Goal: Task Accomplishment & Management: Use online tool/utility

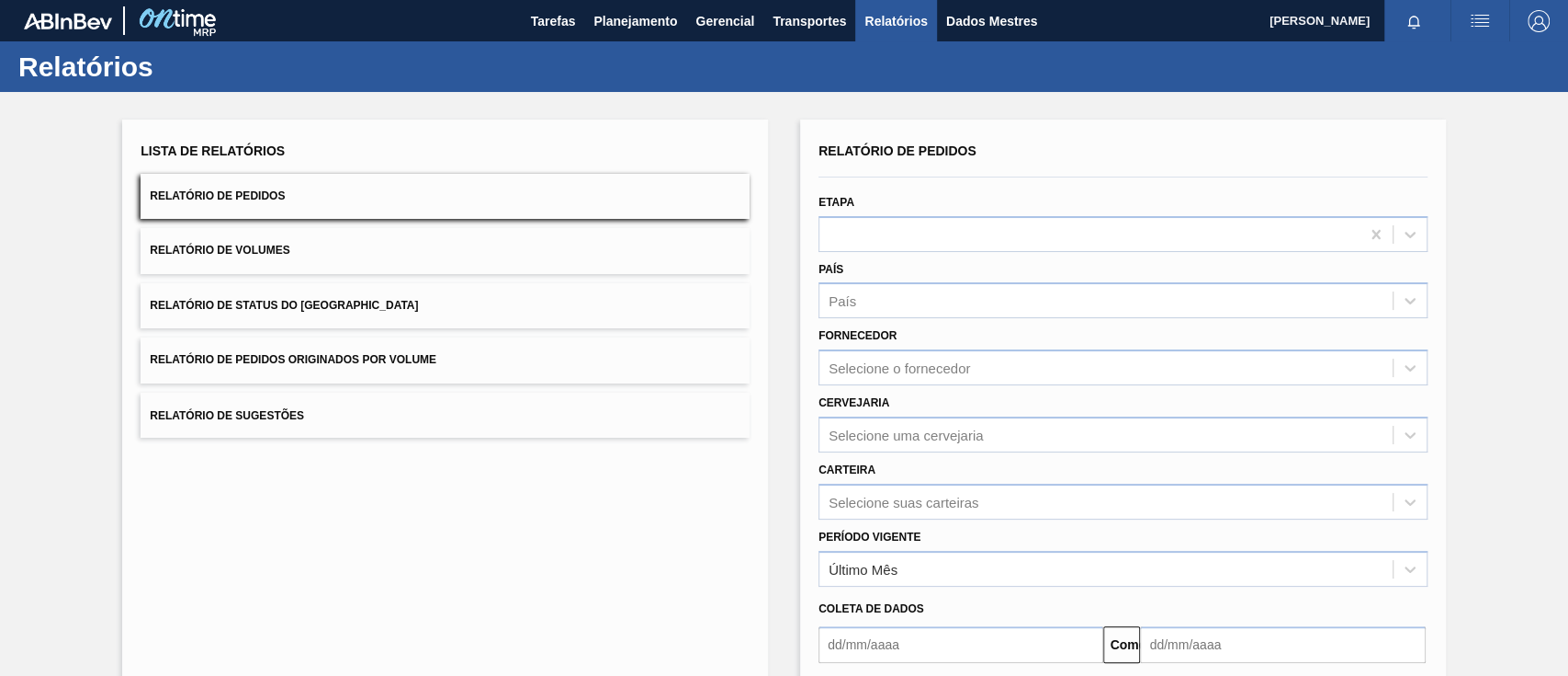
click at [359, 361] on font "Relatório de Pedidos Originados por Volume" at bounding box center [293, 360] width 287 height 13
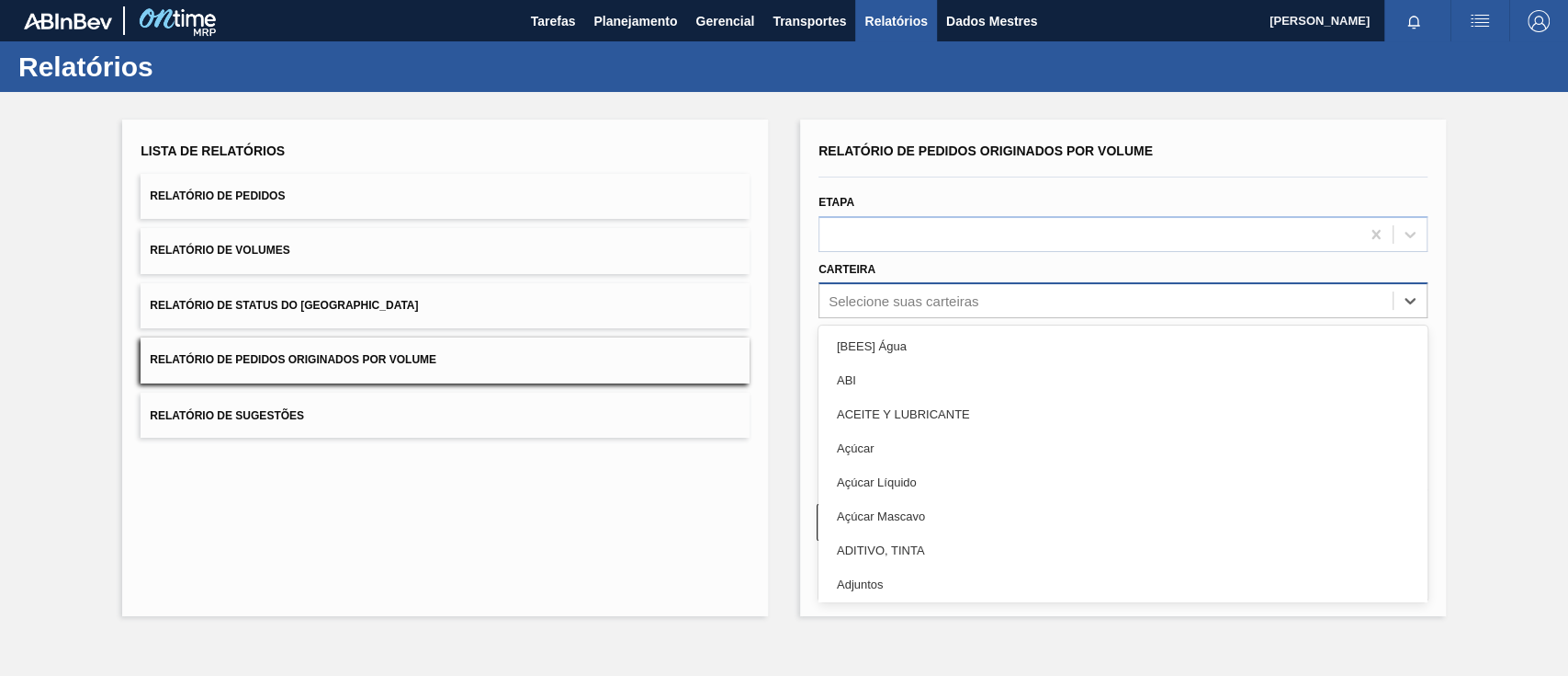
click at [940, 288] on div "Selecione suas carteiras" at bounding box center [1106, 301] width 574 height 27
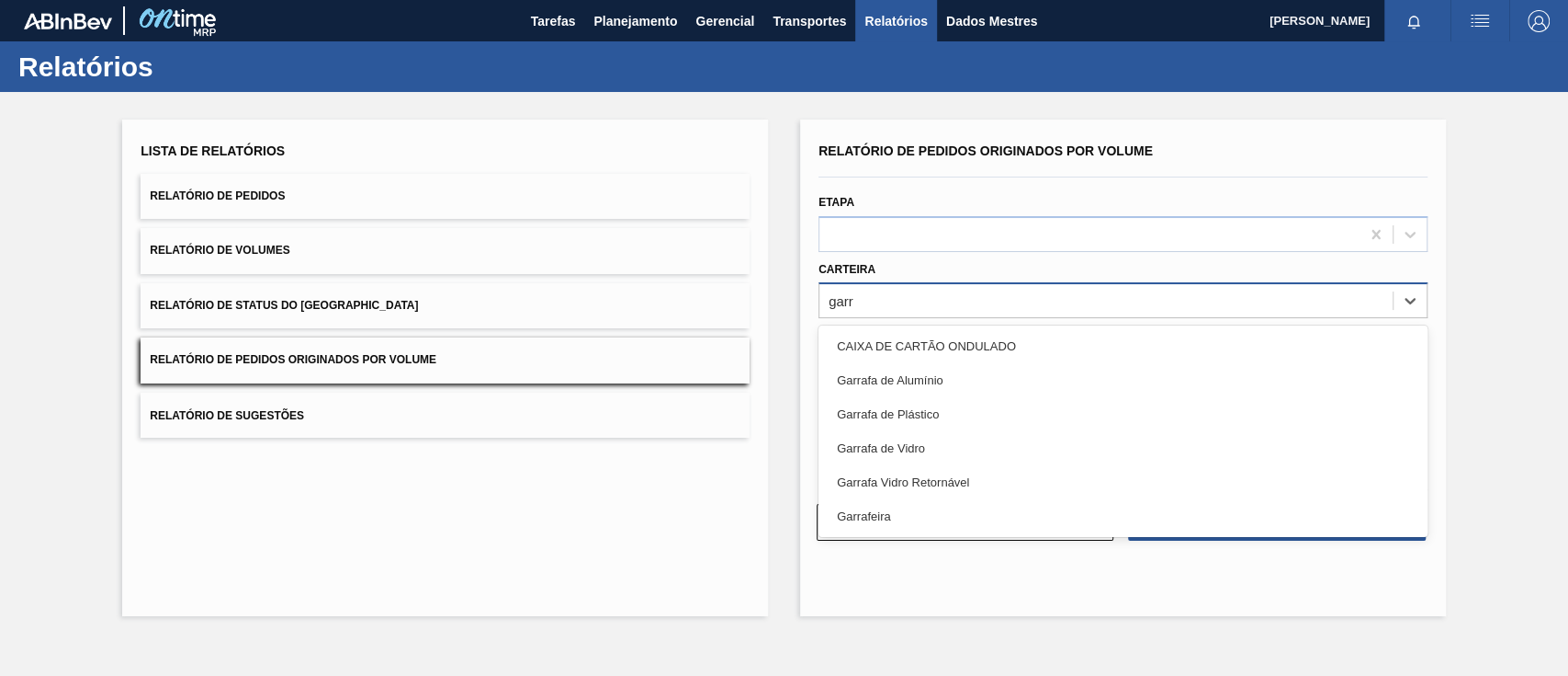
type input "garra"
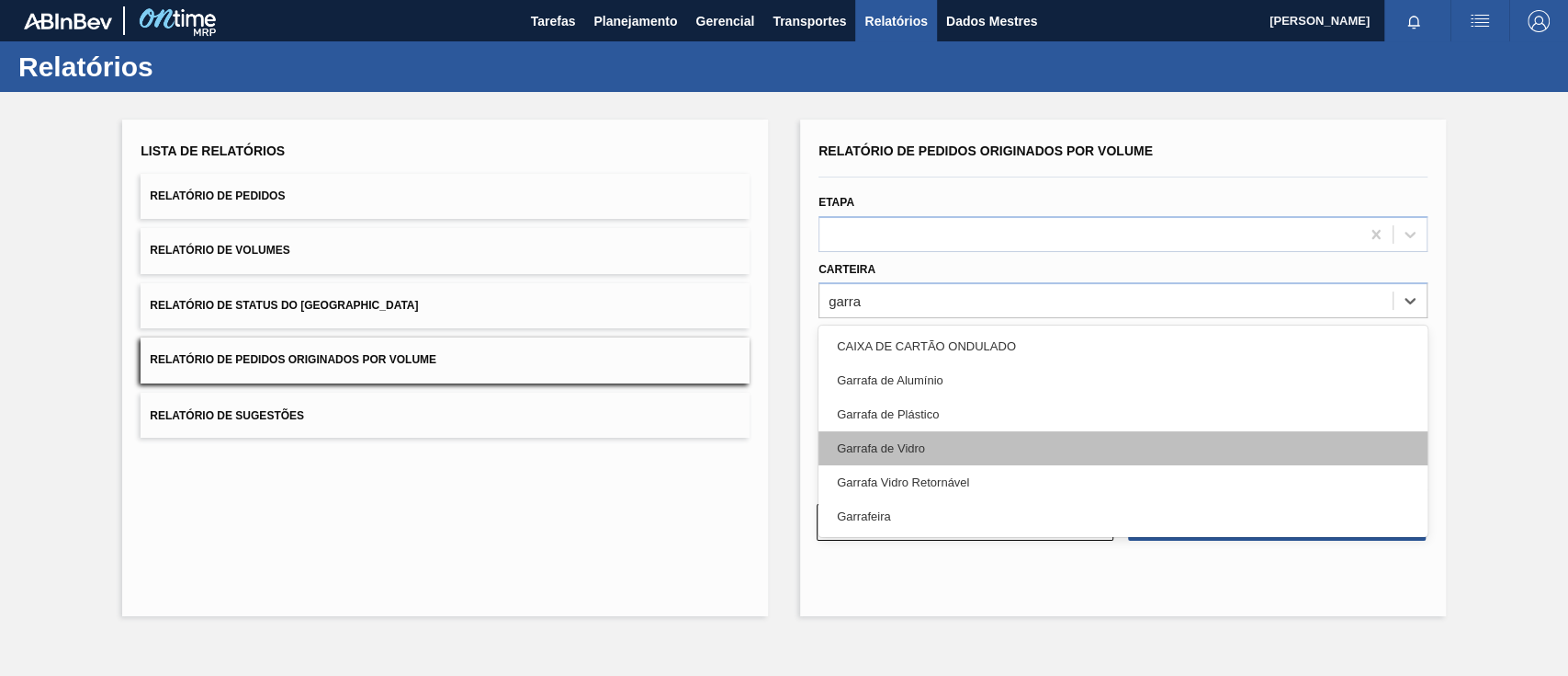
click at [926, 437] on div "Garrafa de Vidro" at bounding box center [1122, 448] width 609 height 34
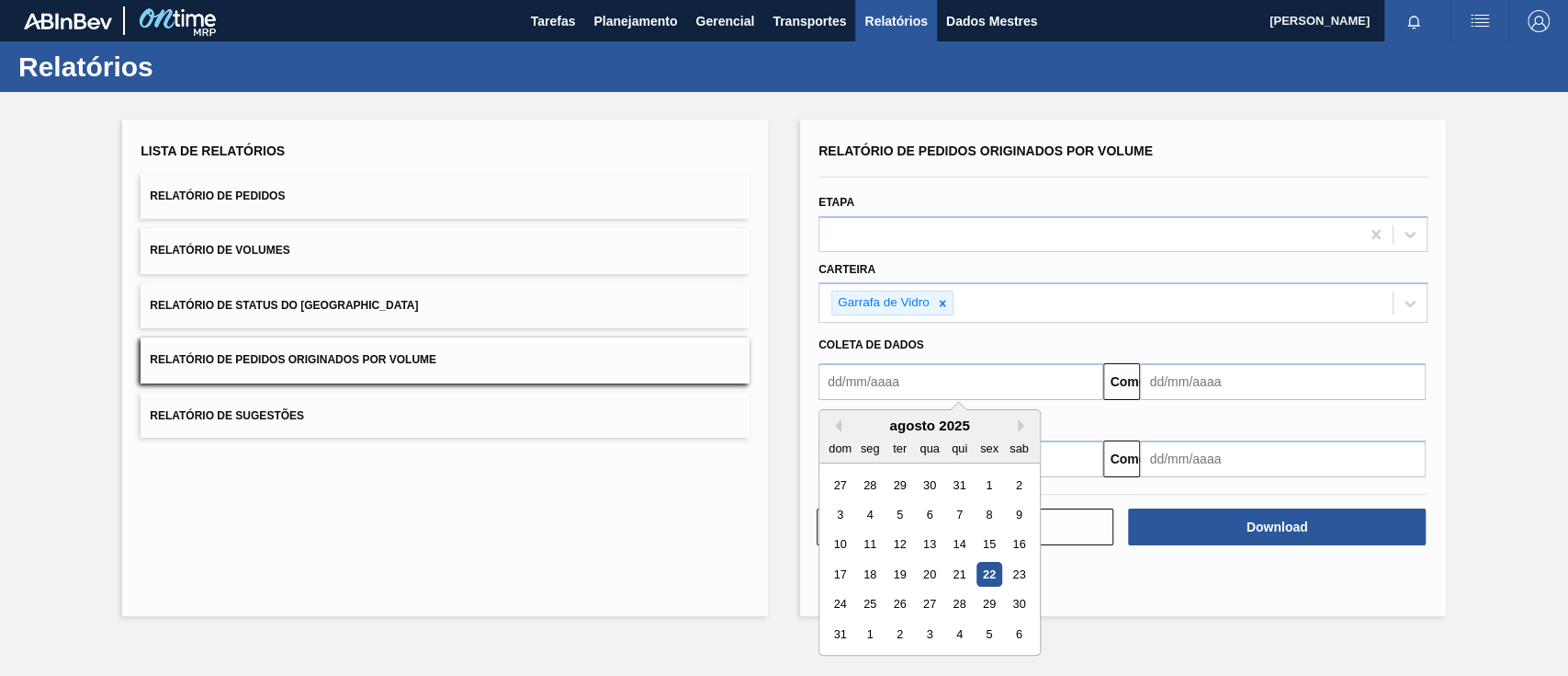
click at [896, 387] on input "text" at bounding box center [960, 381] width 285 height 37
click at [1152, 596] on div "Relatório de Pedidos Originados por Volume Etapa Carteira Garrafa de Vidro Cole…" at bounding box center [1123, 367] width 646 height 496
click at [962, 383] on input "text" at bounding box center [960, 381] width 285 height 37
click at [905, 482] on div "29" at bounding box center [899, 484] width 25 height 25
click at [990, 479] on div "Limpar Download" at bounding box center [1123, 512] width 624 height 70
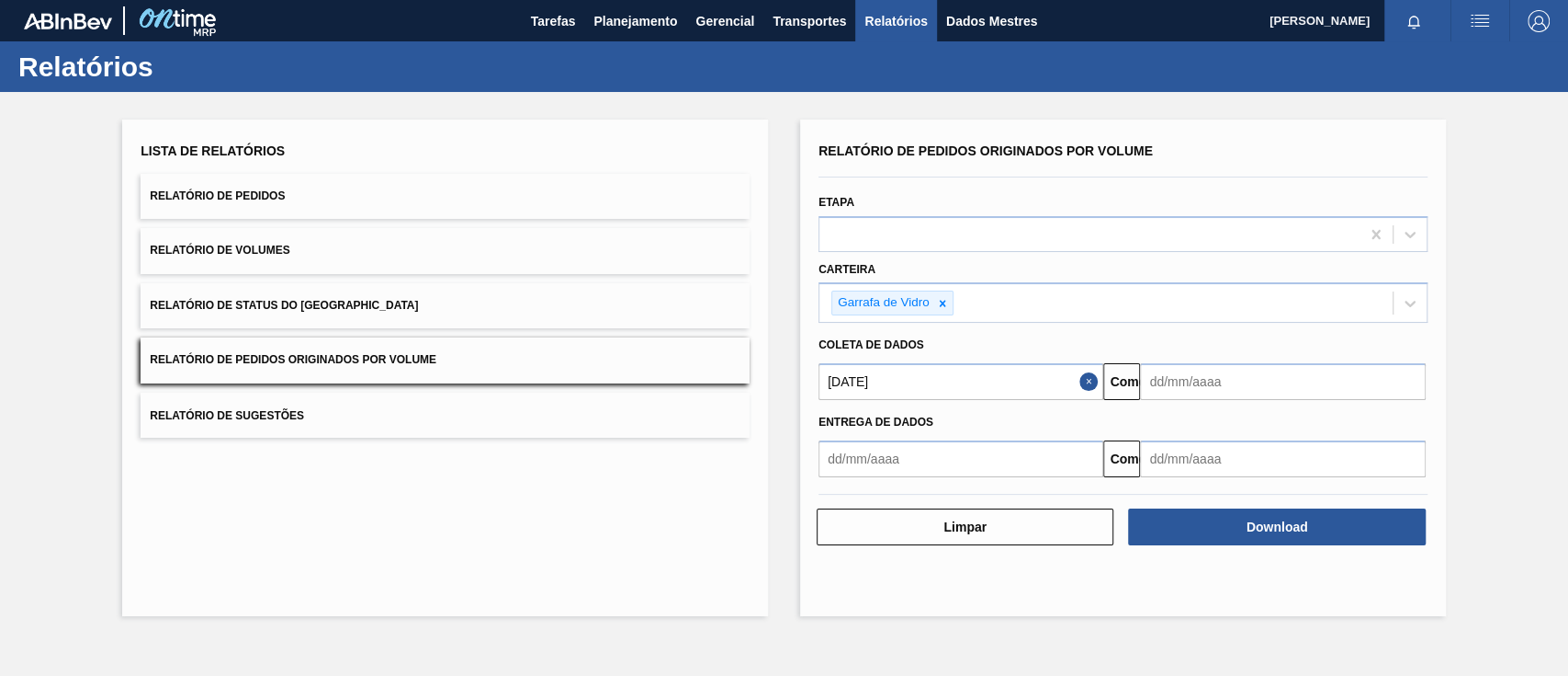
click at [981, 479] on div "Limpar Download" at bounding box center [1123, 512] width 624 height 70
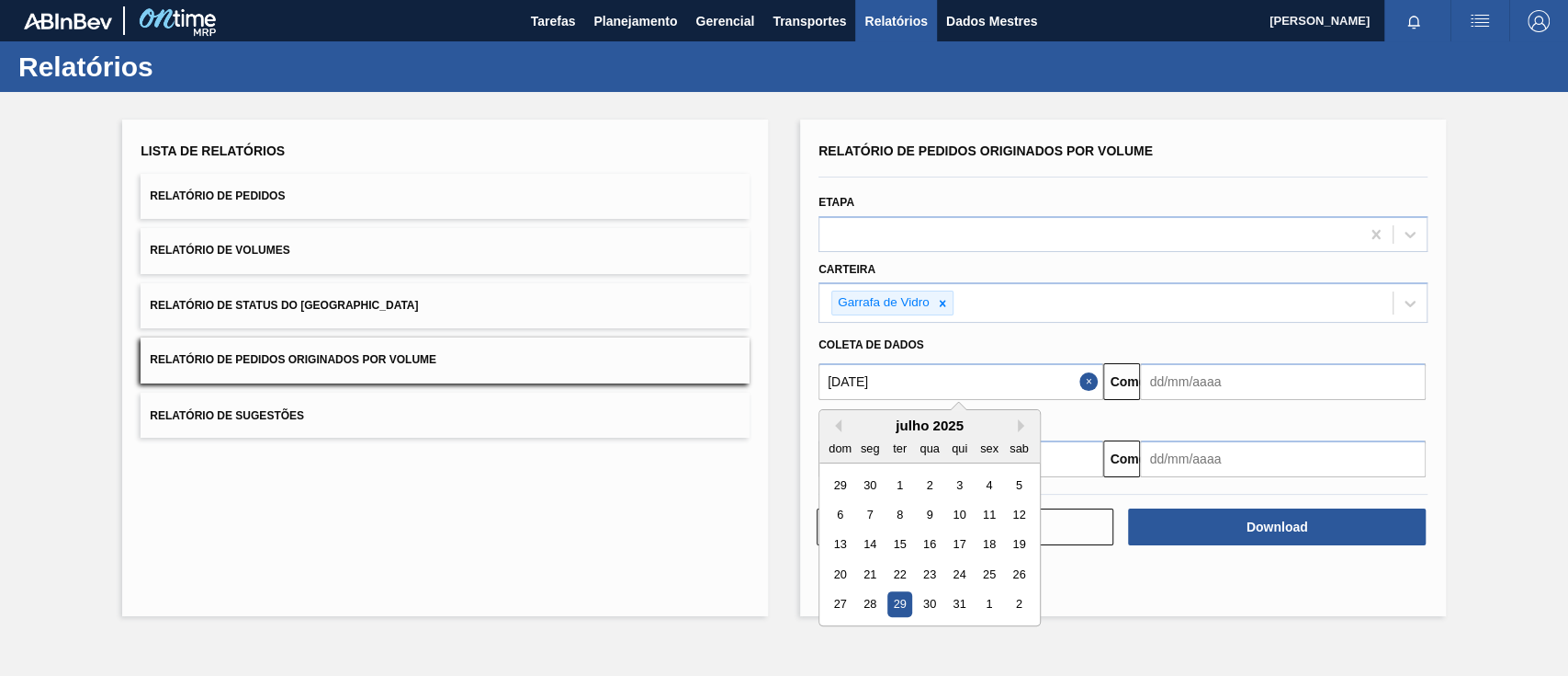
click at [1059, 395] on input "[DATE]" at bounding box center [960, 381] width 285 height 37
click at [1021, 431] on div "julho de 2025" at bounding box center [929, 425] width 221 height 16
click at [1019, 430] on button "Próximo mês" at bounding box center [1023, 425] width 13 height 13
click at [991, 483] on div "1" at bounding box center [988, 484] width 25 height 25
type input "[DATE]"
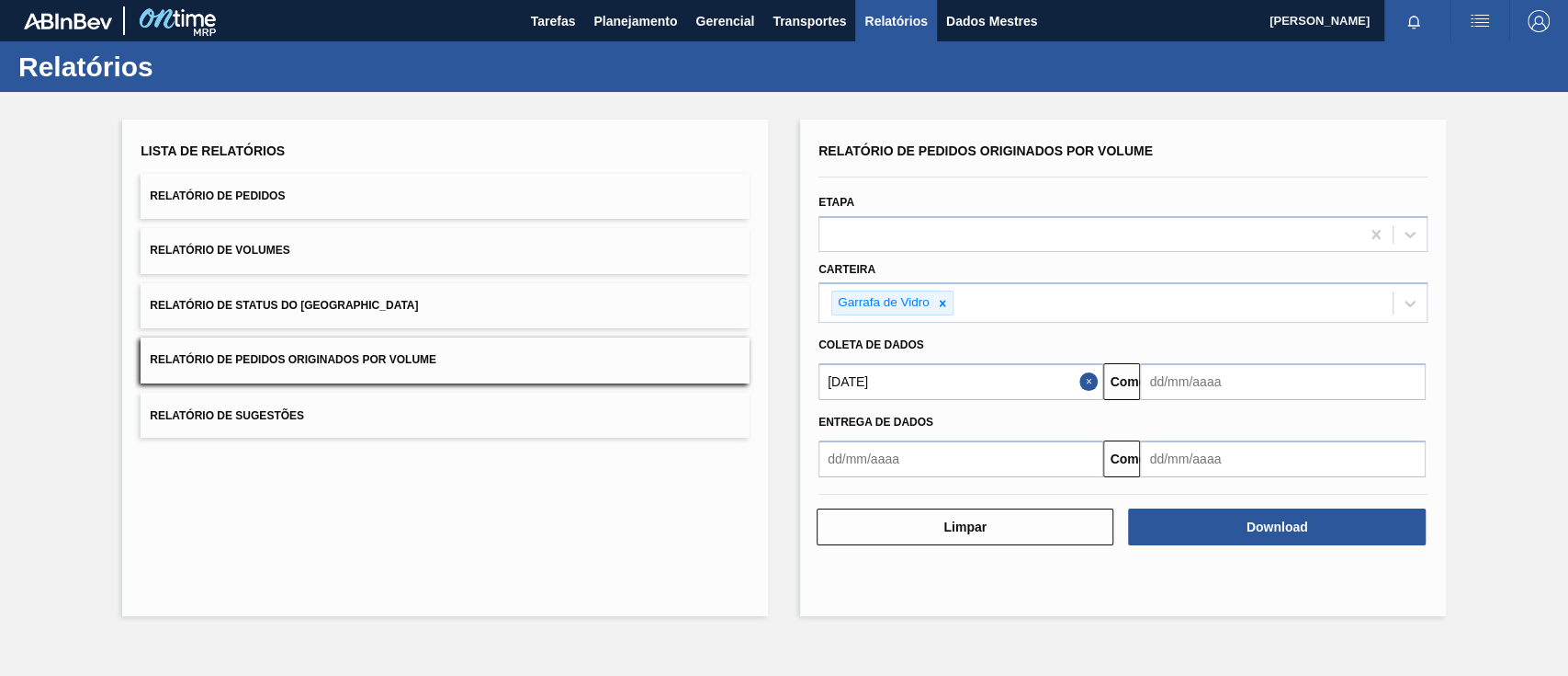
click at [1190, 381] on input "text" at bounding box center [1282, 381] width 285 height 37
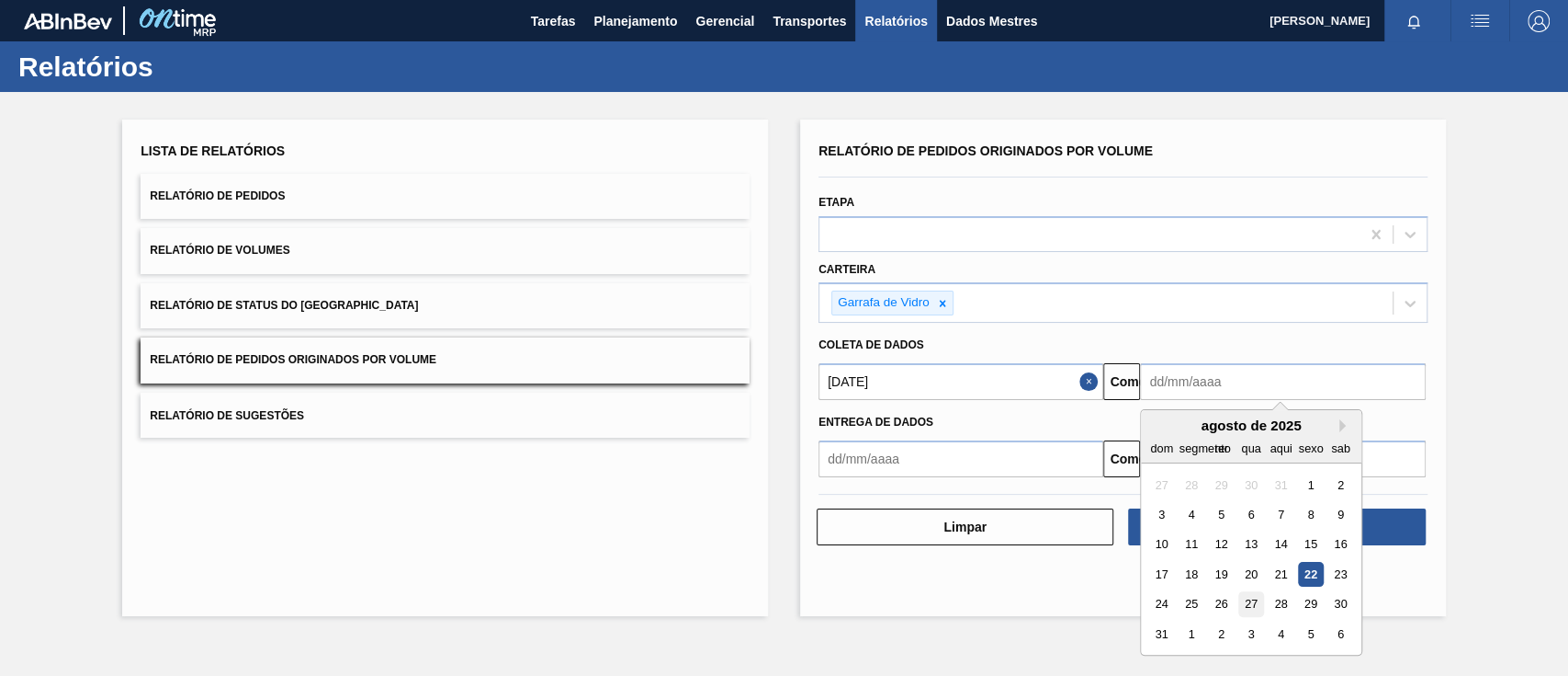
click at [1253, 602] on font "27" at bounding box center [1250, 604] width 13 height 14
type input "[DATE]"
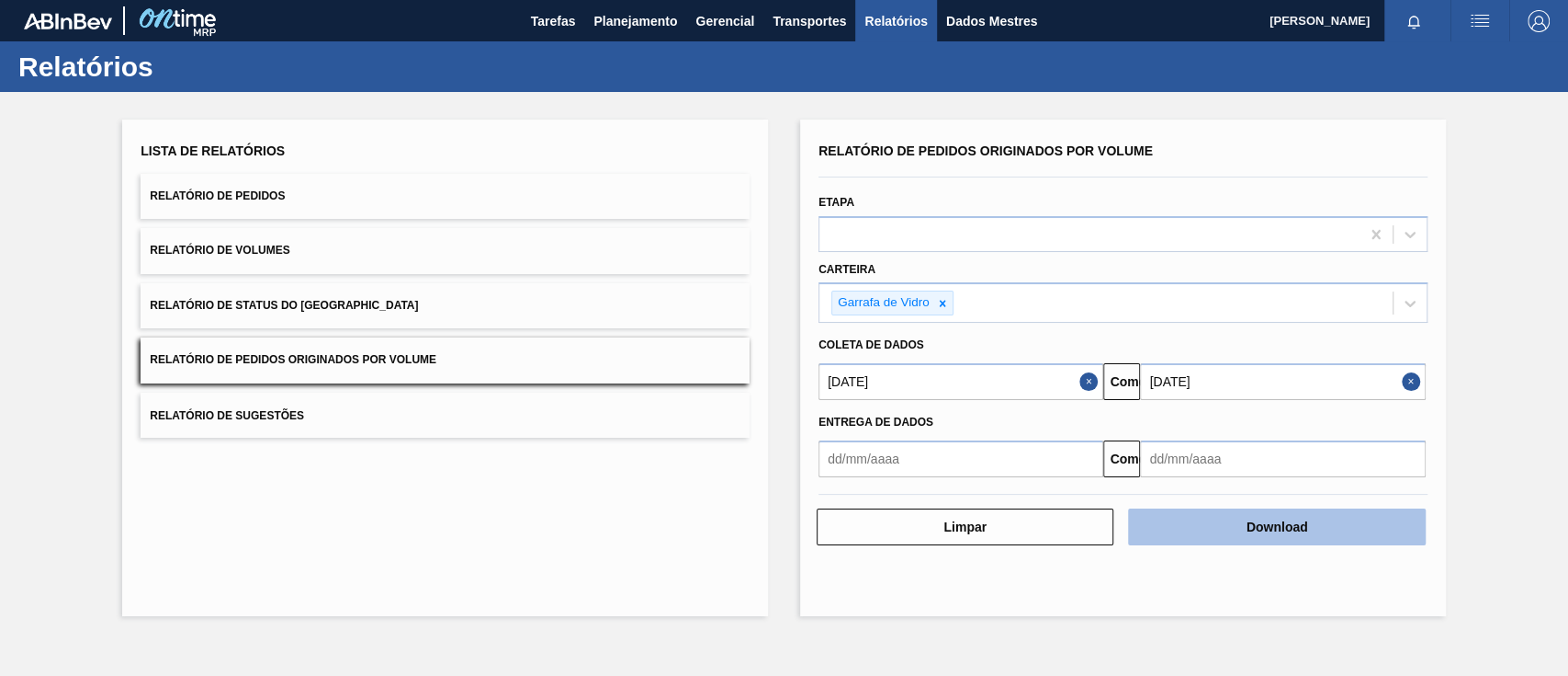
click at [1311, 527] on button "Download" at bounding box center [1276, 526] width 297 height 37
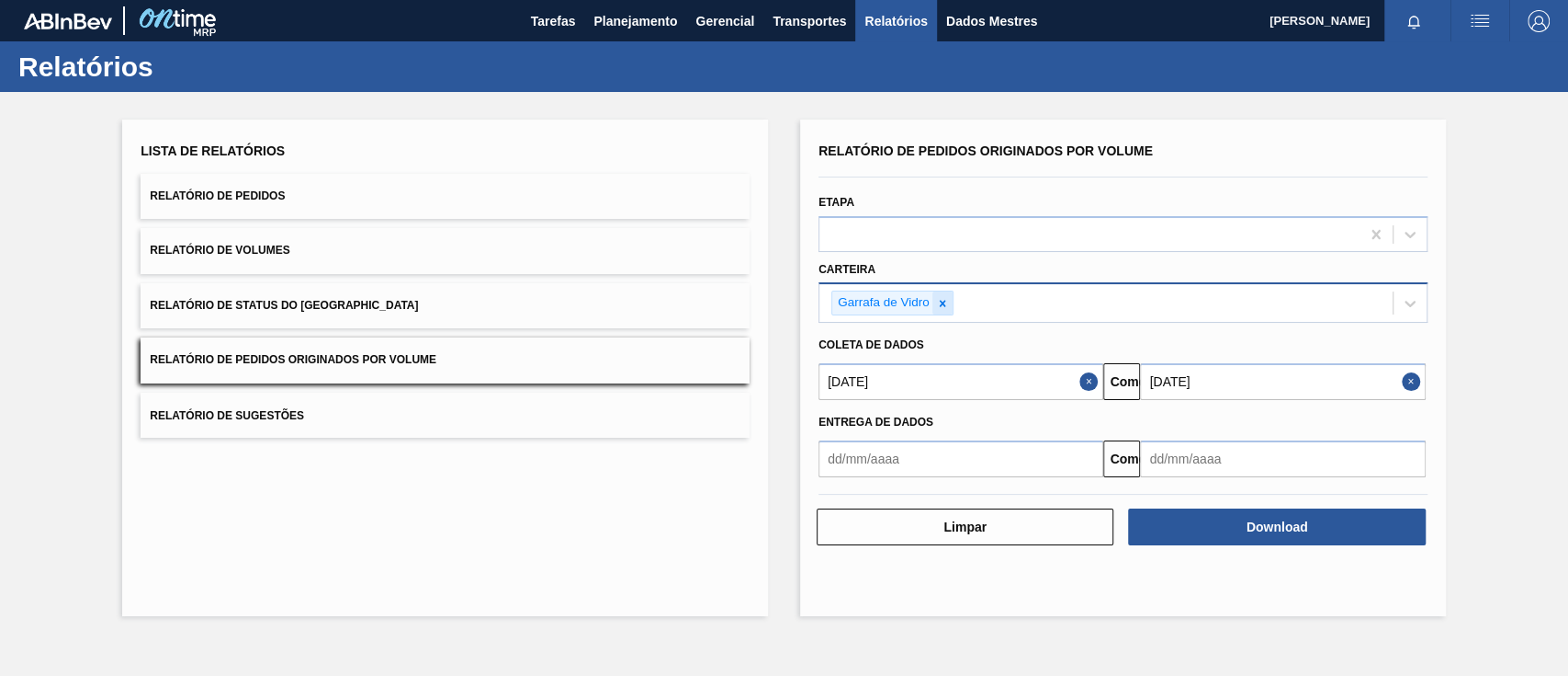
click at [943, 301] on icon at bounding box center [941, 303] width 6 height 6
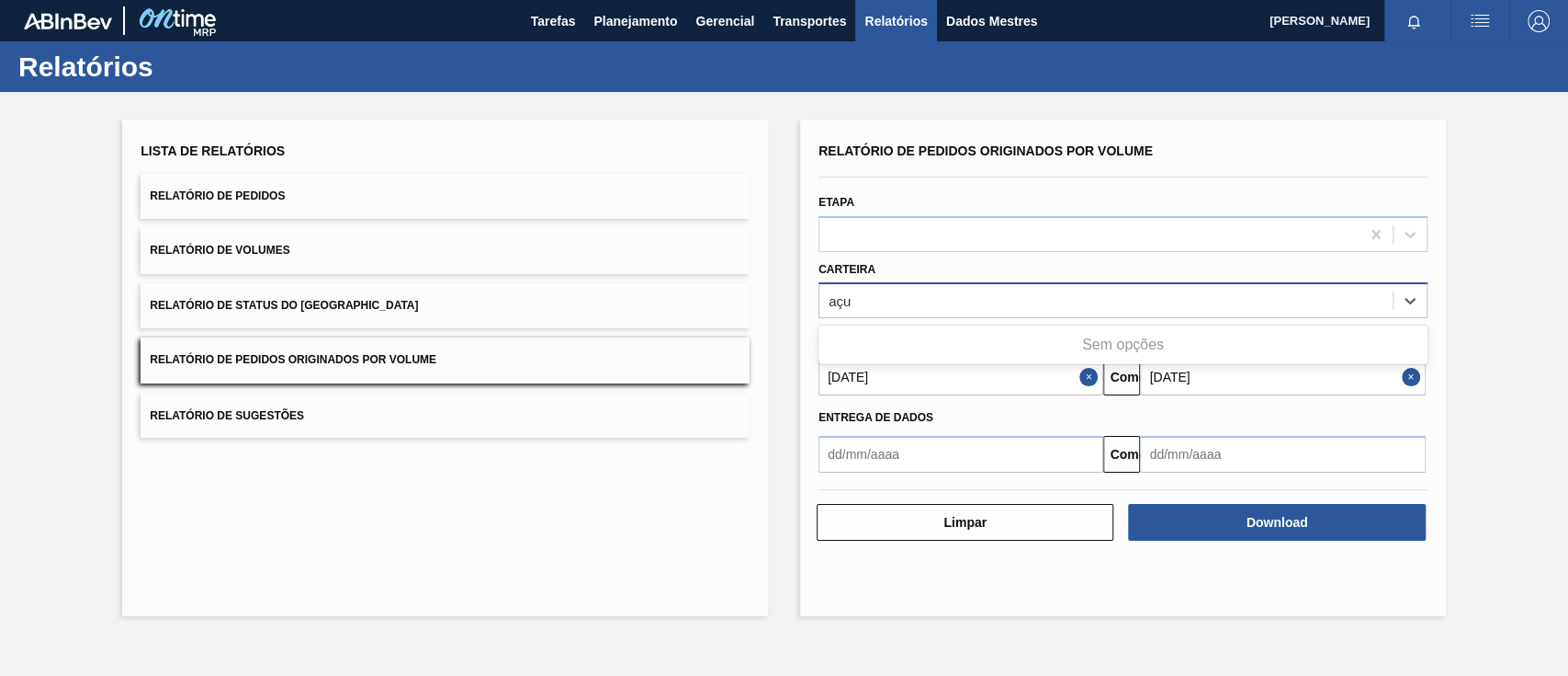
type input "aç"
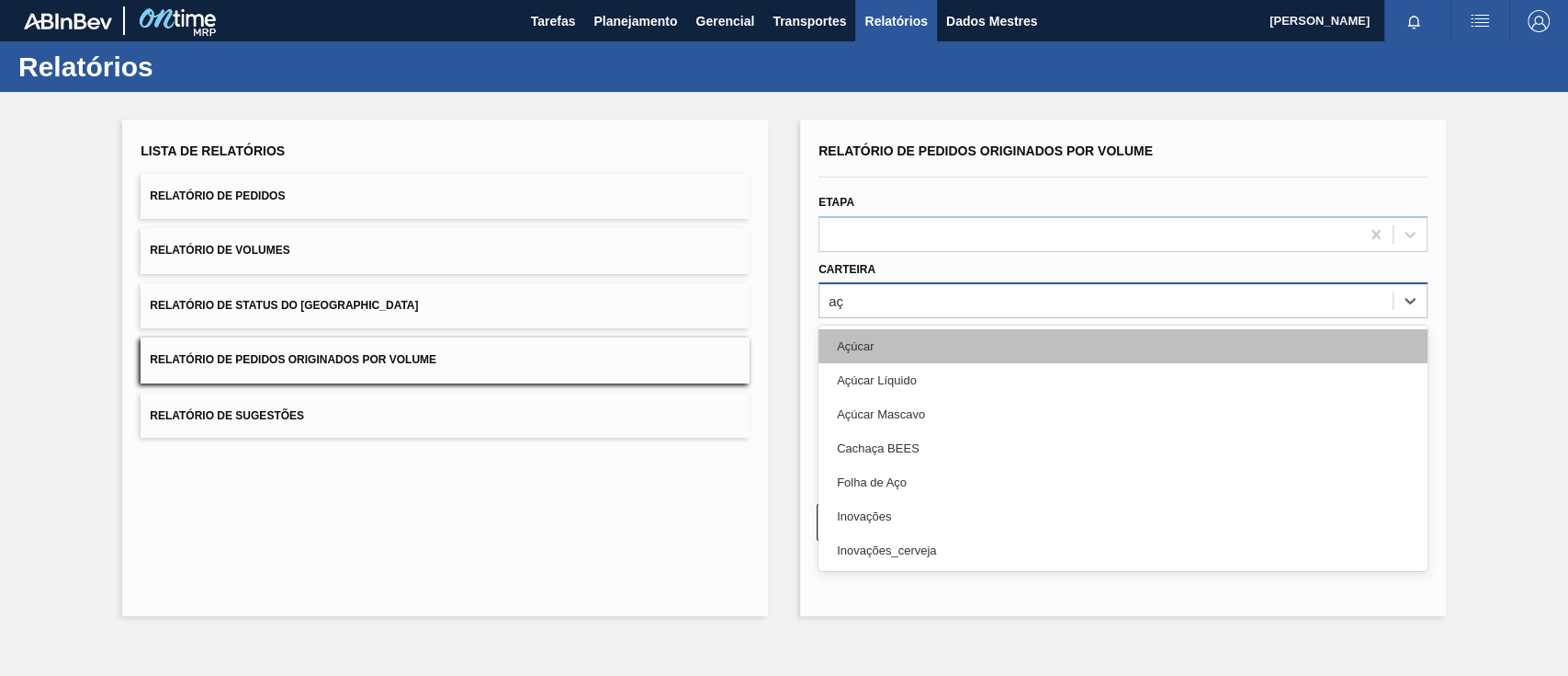
click at [950, 348] on div "Açúcar" at bounding box center [1122, 346] width 609 height 34
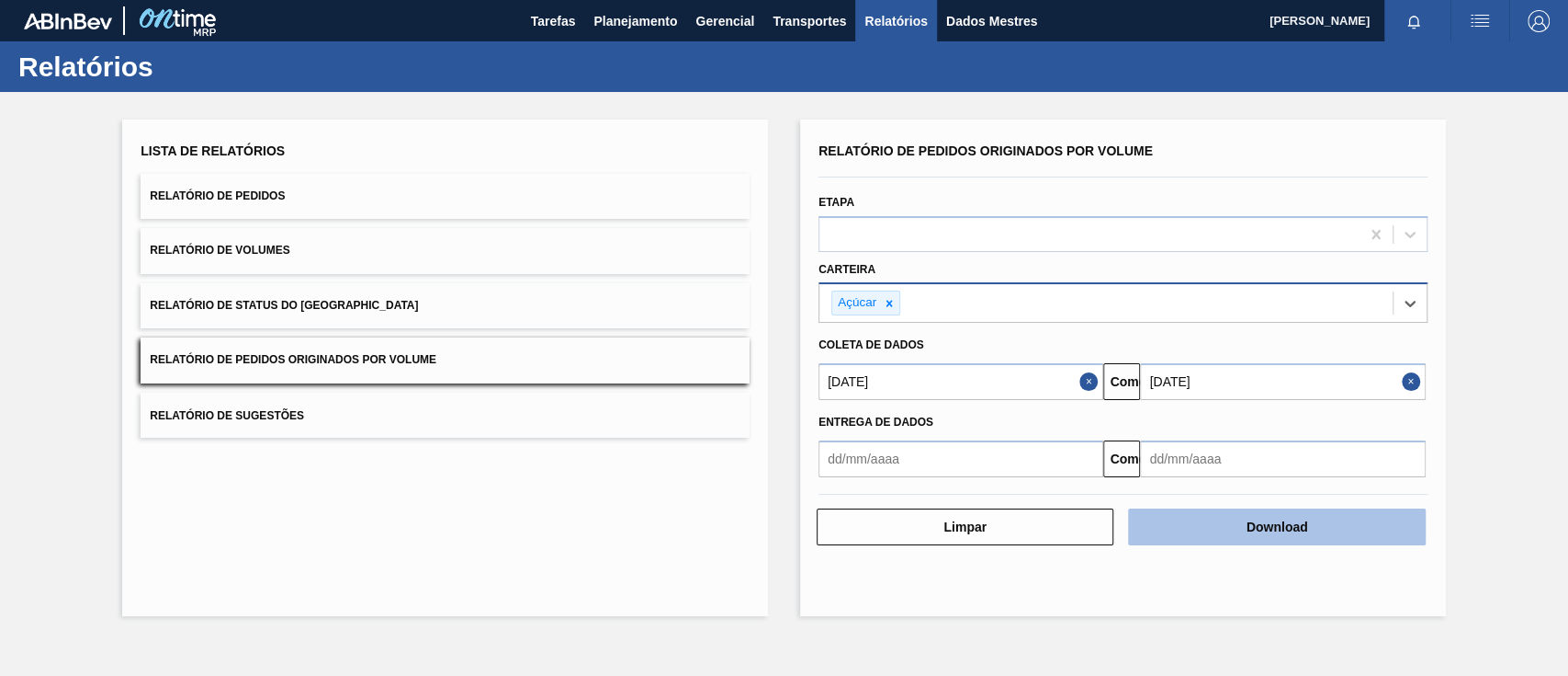
click at [1255, 529] on font "Download" at bounding box center [1277, 526] width 62 height 15
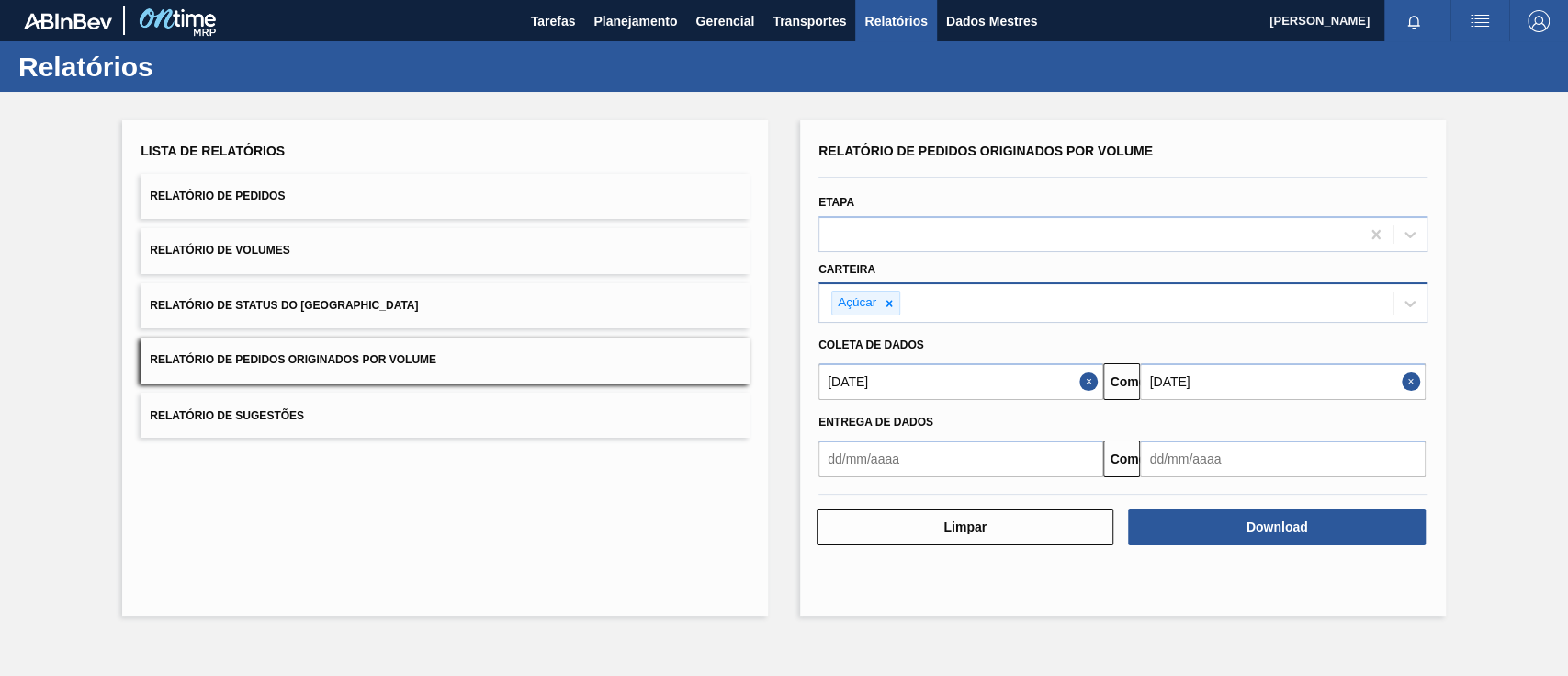
click at [1499, 298] on div "Lista de Relatórios Relatório de Pedidos Relatório de Volumes Relatório de Stat…" at bounding box center [784, 365] width 1568 height 547
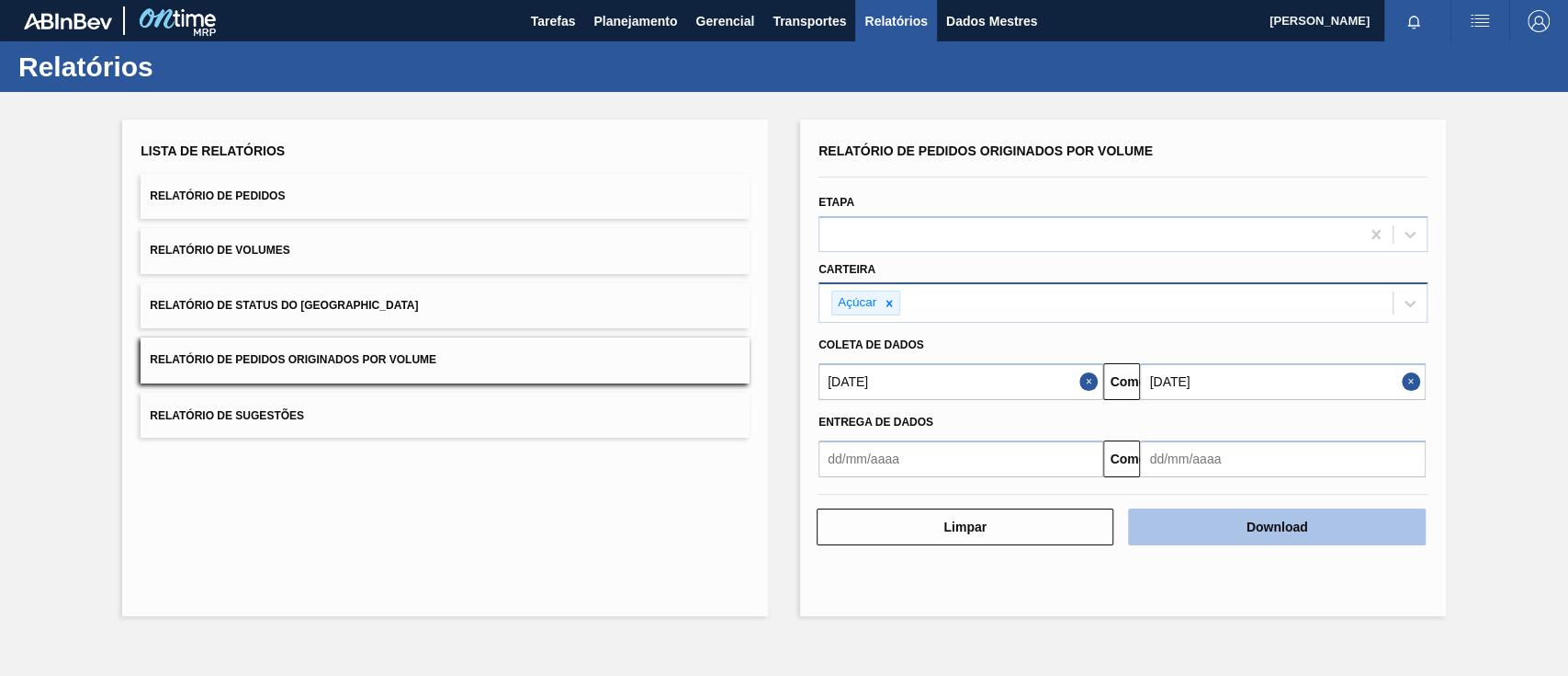
click at [1285, 521] on font "Download" at bounding box center [1277, 526] width 62 height 15
click at [1337, 523] on button "Download" at bounding box center [1276, 526] width 297 height 37
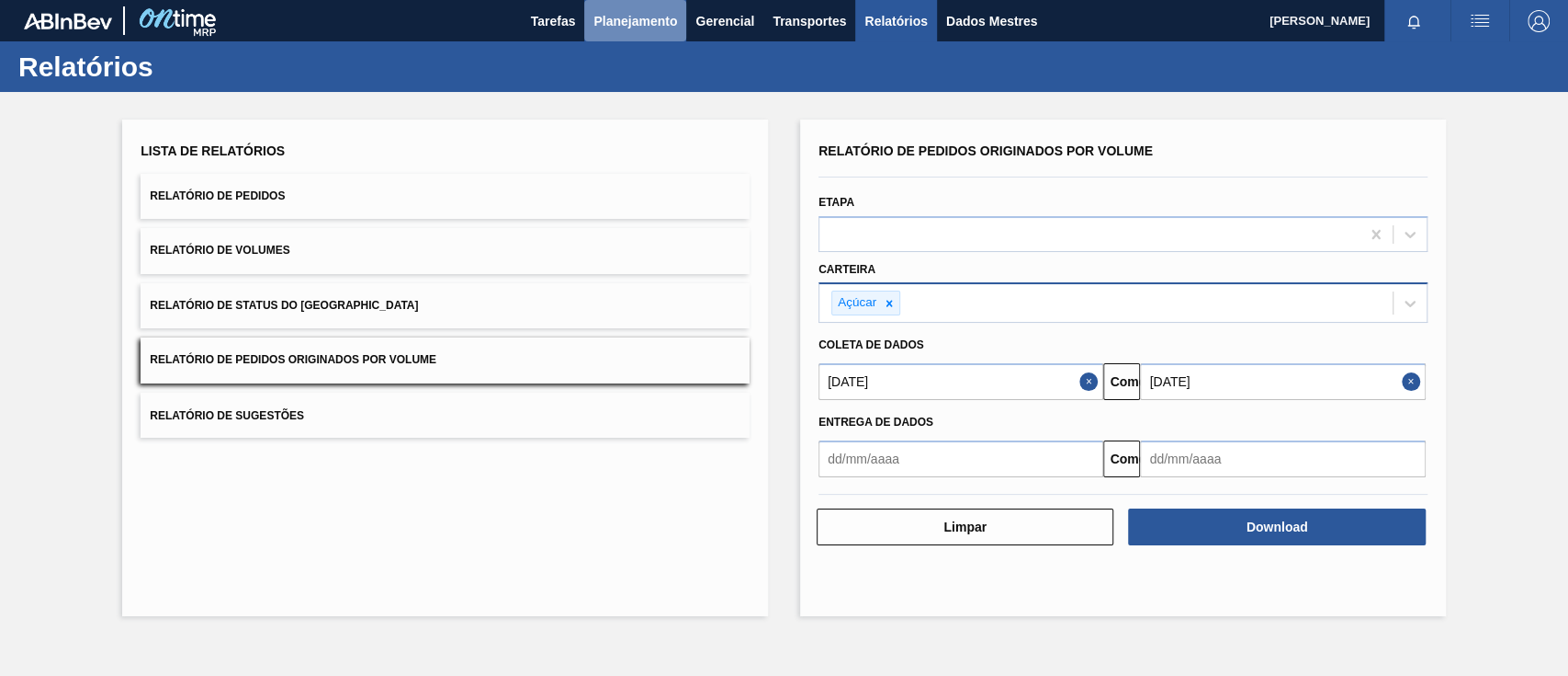
click at [629, 10] on font "Planejamento" at bounding box center [636, 21] width 84 height 22
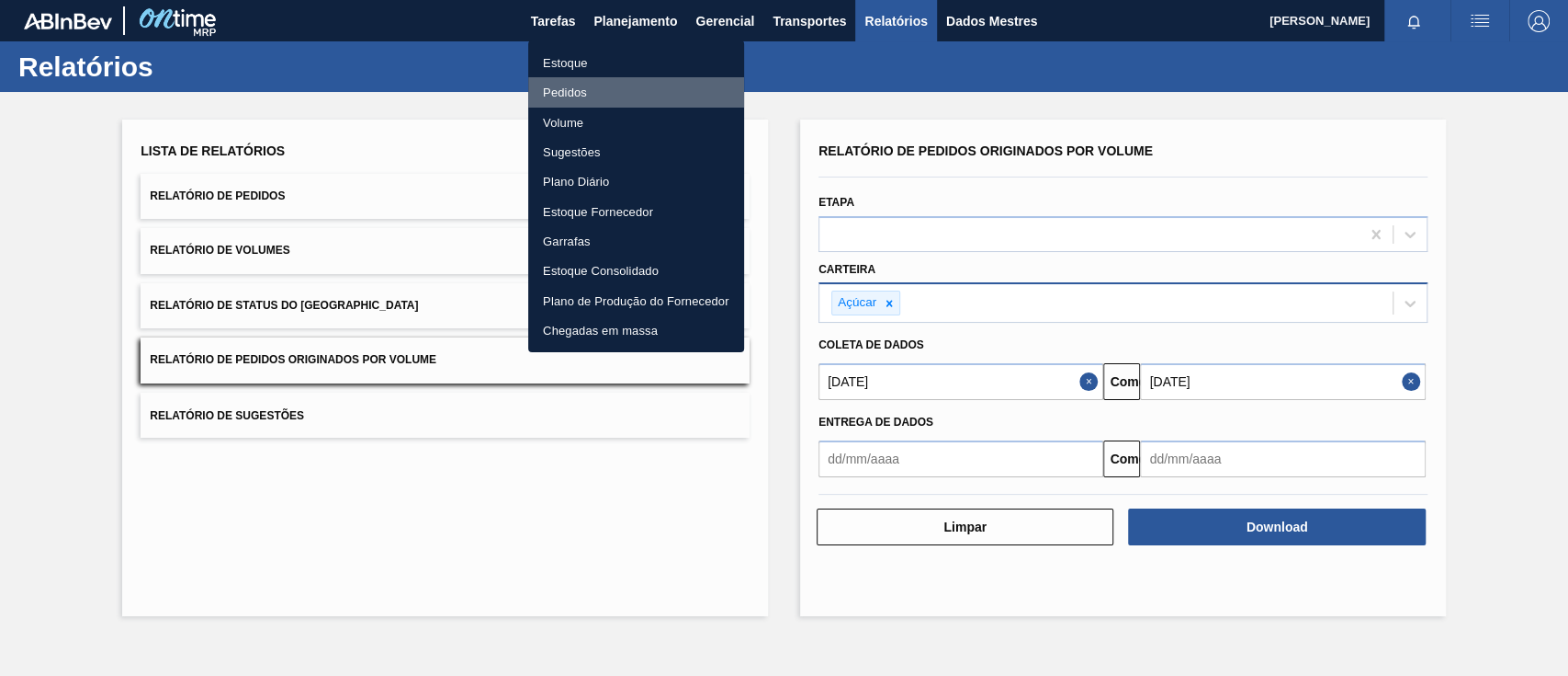
click at [581, 95] on font "Pedidos" at bounding box center [565, 92] width 44 height 14
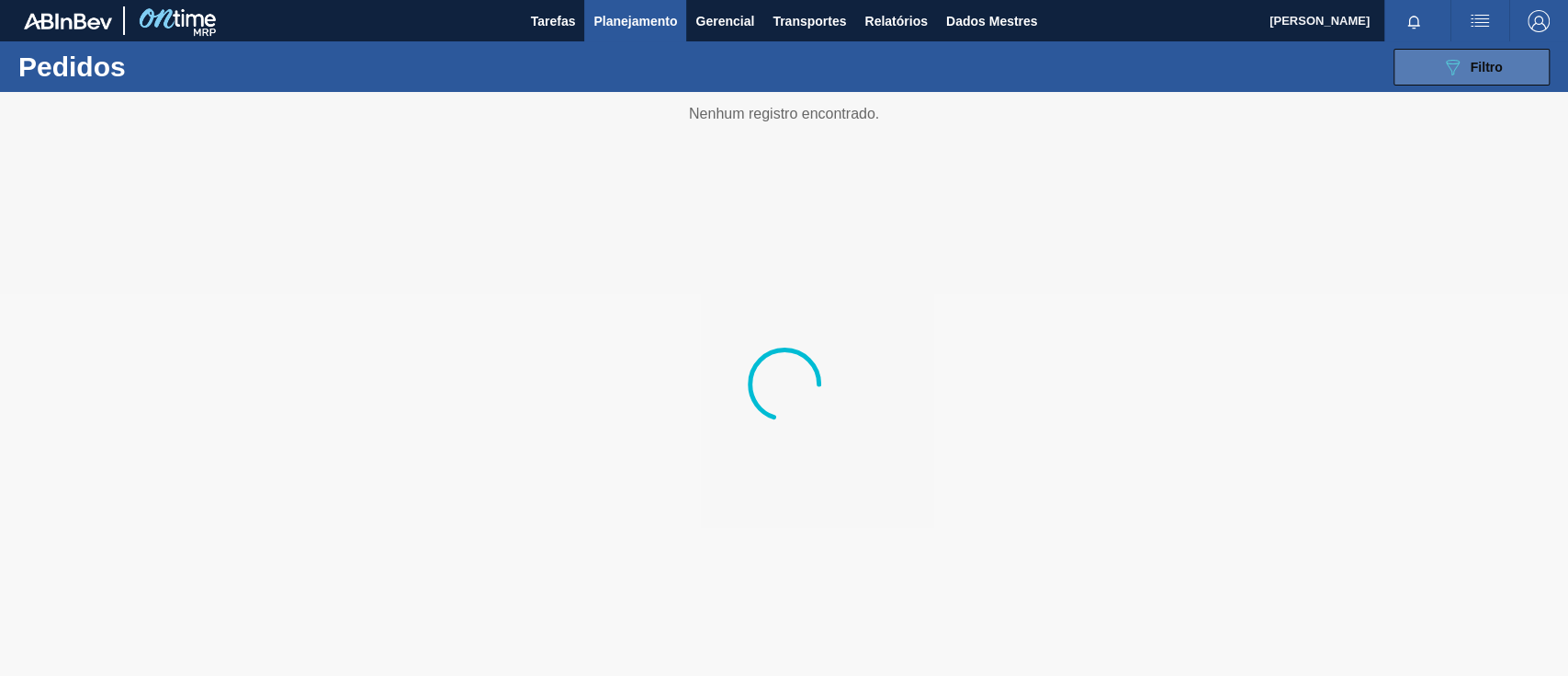
click at [1455, 58] on icon "089F7B8B-B2A5-4AFE-B5C0-19BA573D28AC" at bounding box center [1452, 67] width 22 height 22
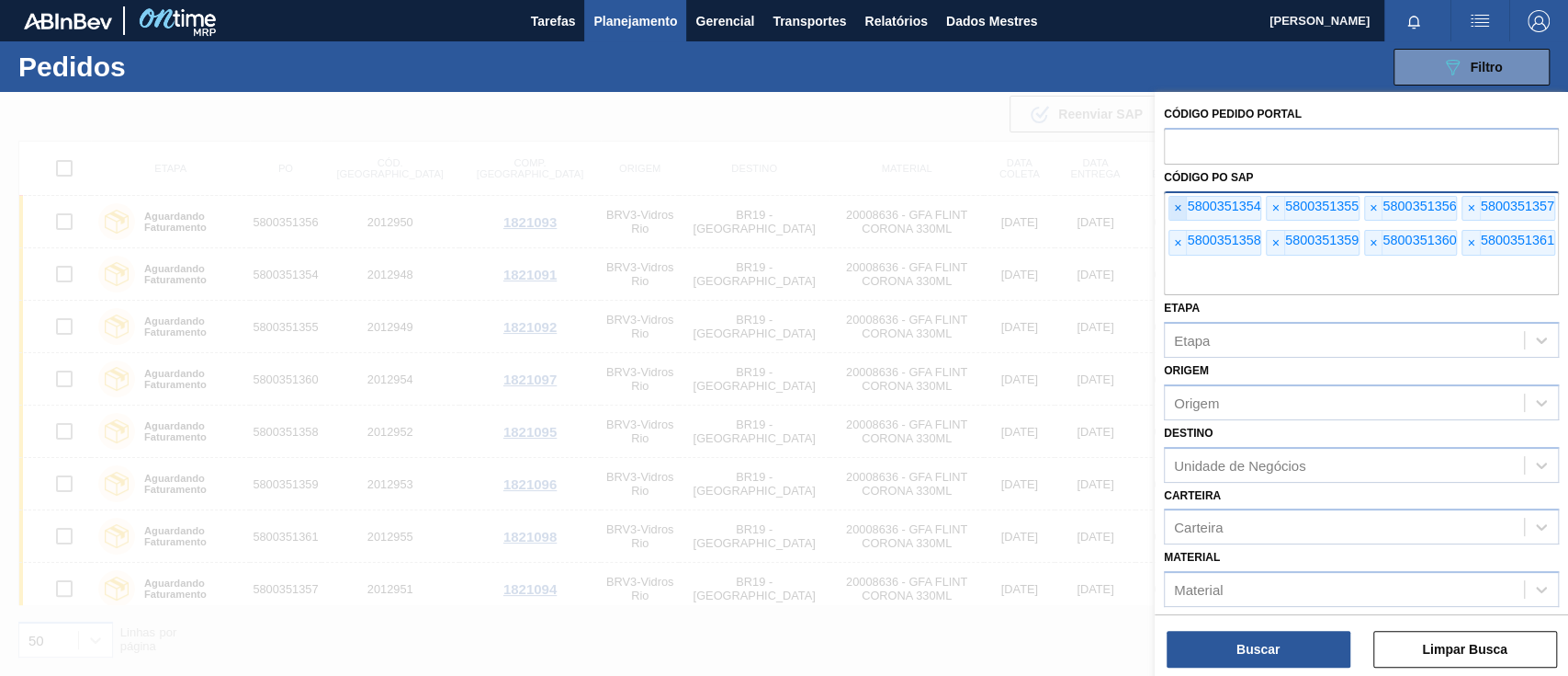
click at [1175, 210] on font "×" at bounding box center [1177, 207] width 7 height 15
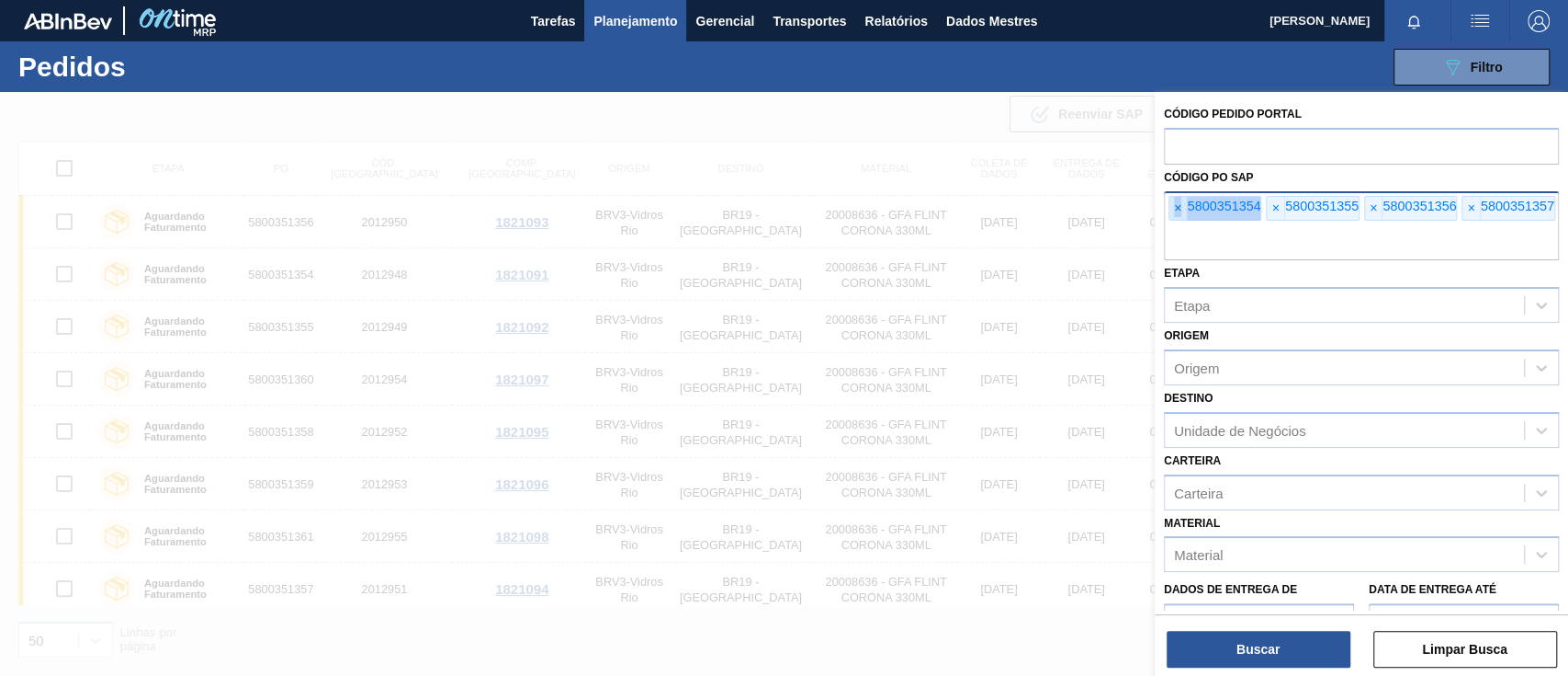
click at [1175, 210] on font "×" at bounding box center [1177, 207] width 7 height 15
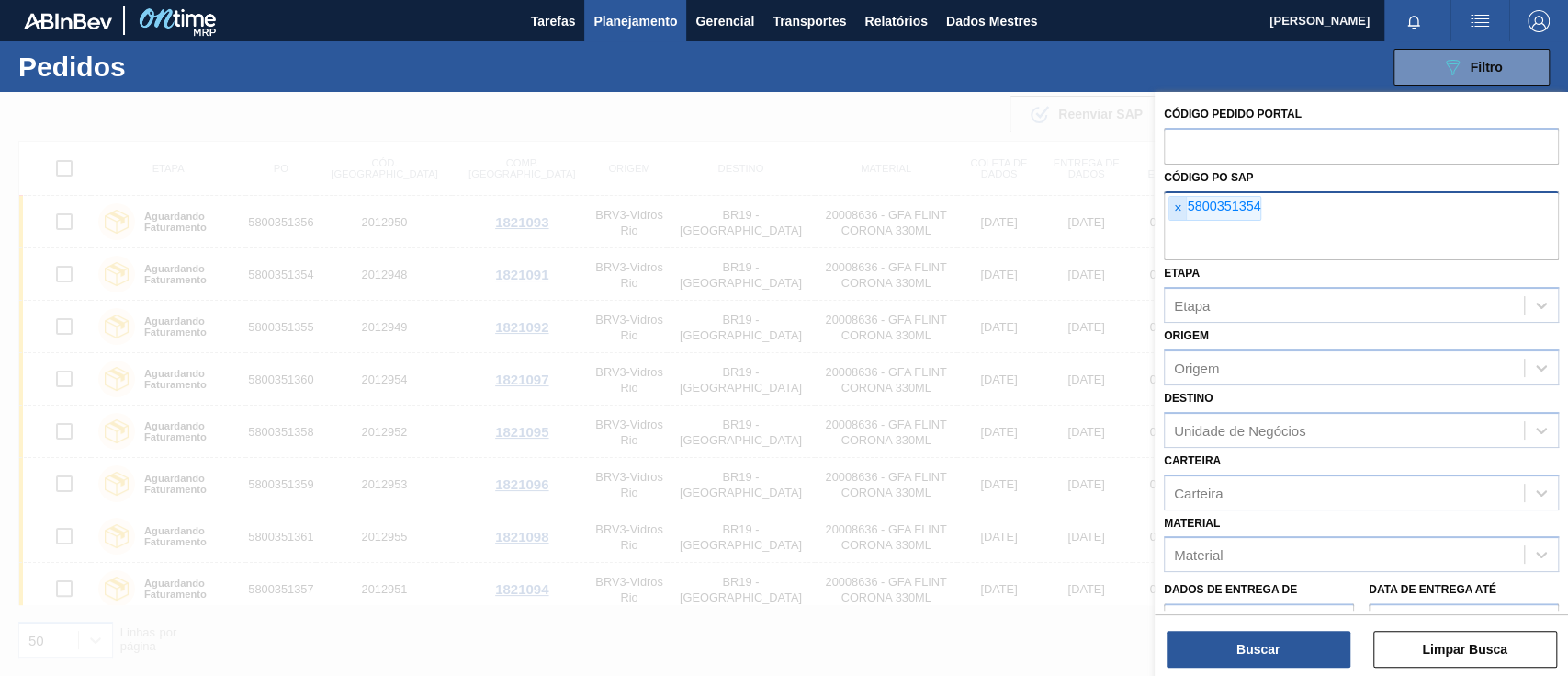
click at [1175, 210] on font "×" at bounding box center [1177, 207] width 7 height 15
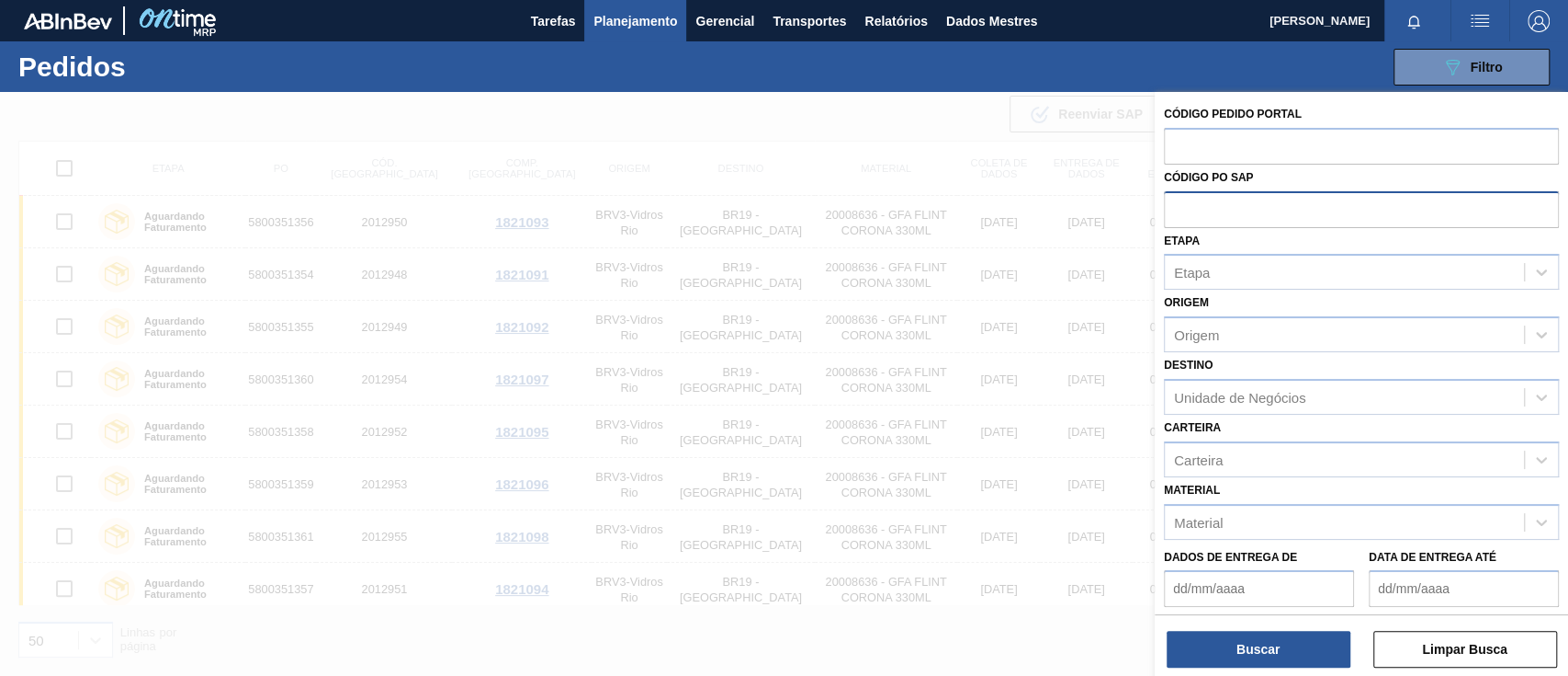
click at [1175, 210] on input "text" at bounding box center [1361, 208] width 395 height 35
paste input "5800350624"
type input "5800350624"
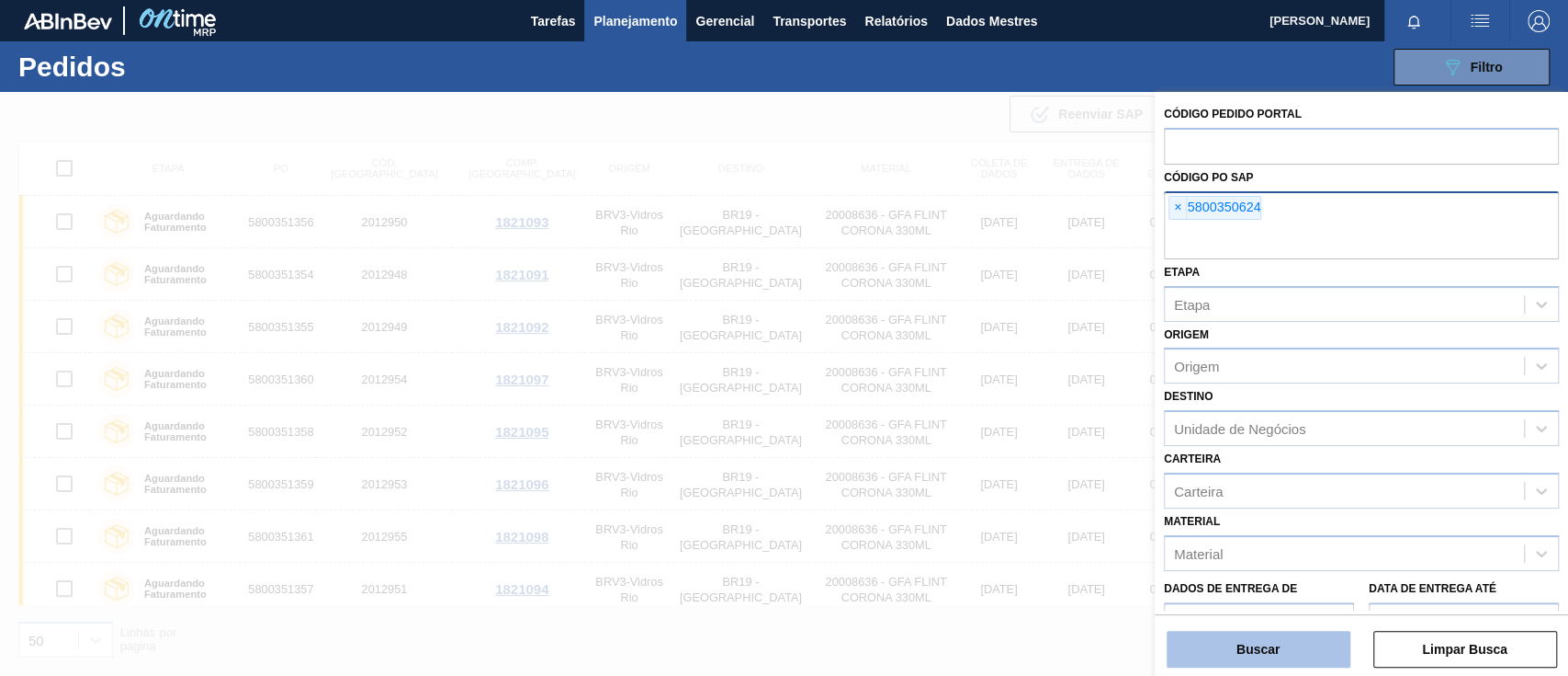
click at [1220, 637] on button "Buscar" at bounding box center [1258, 649] width 184 height 37
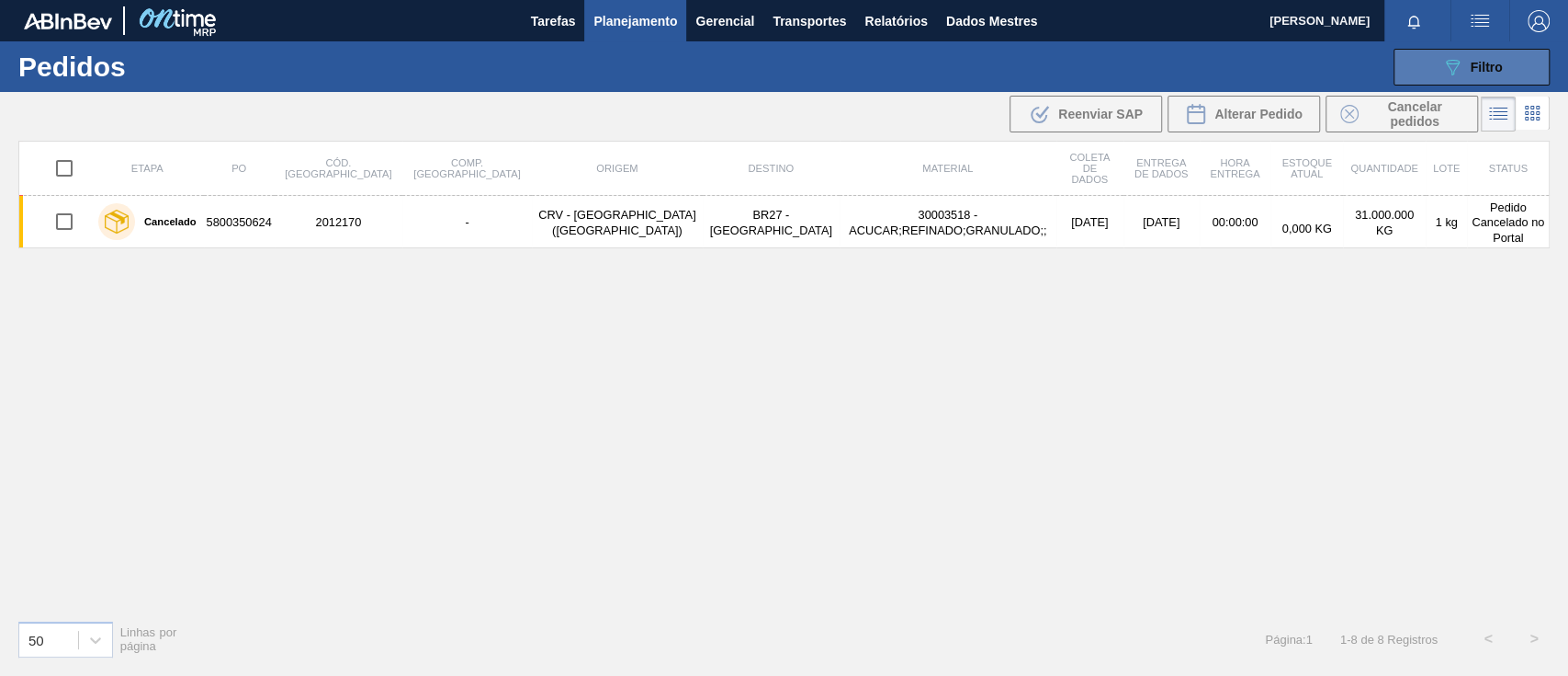
click at [1487, 67] on font "Filtro" at bounding box center [1486, 67] width 32 height 15
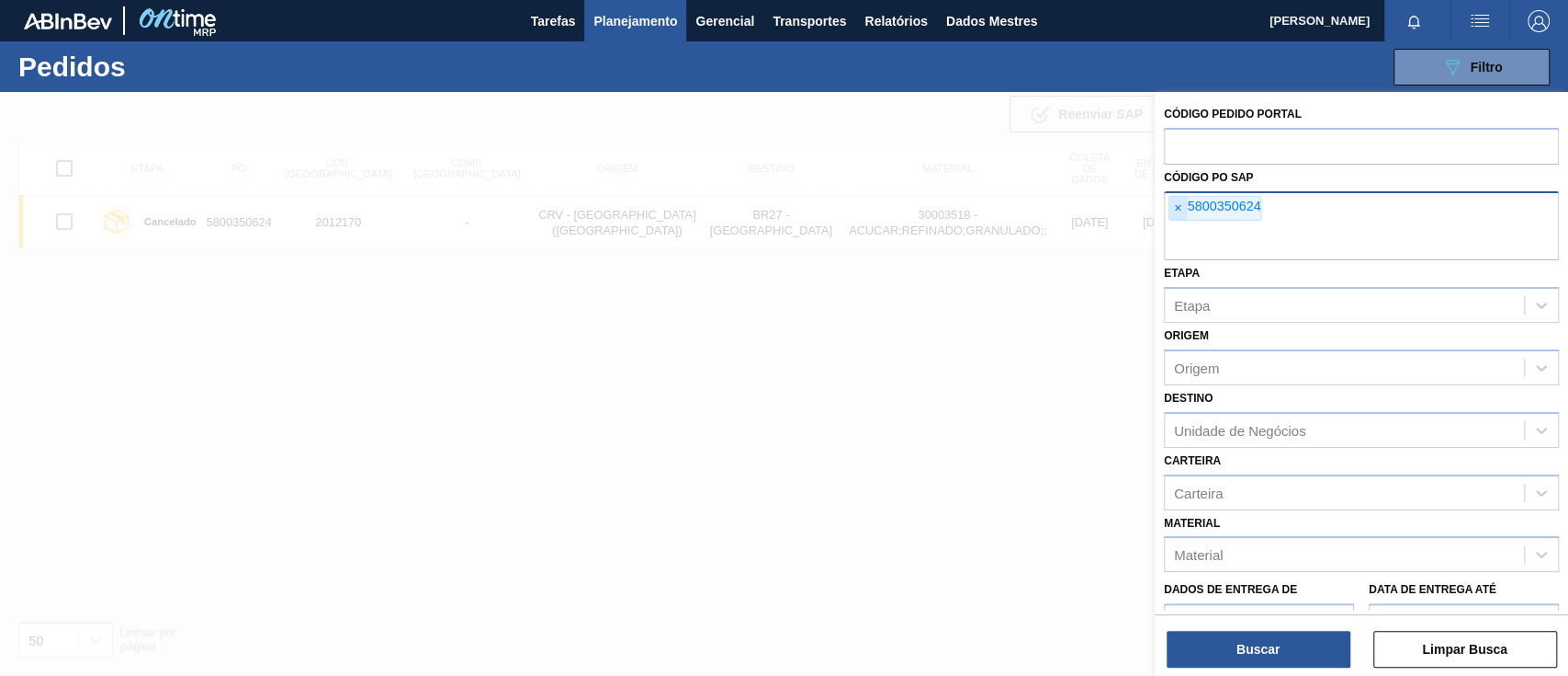
click at [1175, 208] on font "×" at bounding box center [1177, 207] width 7 height 15
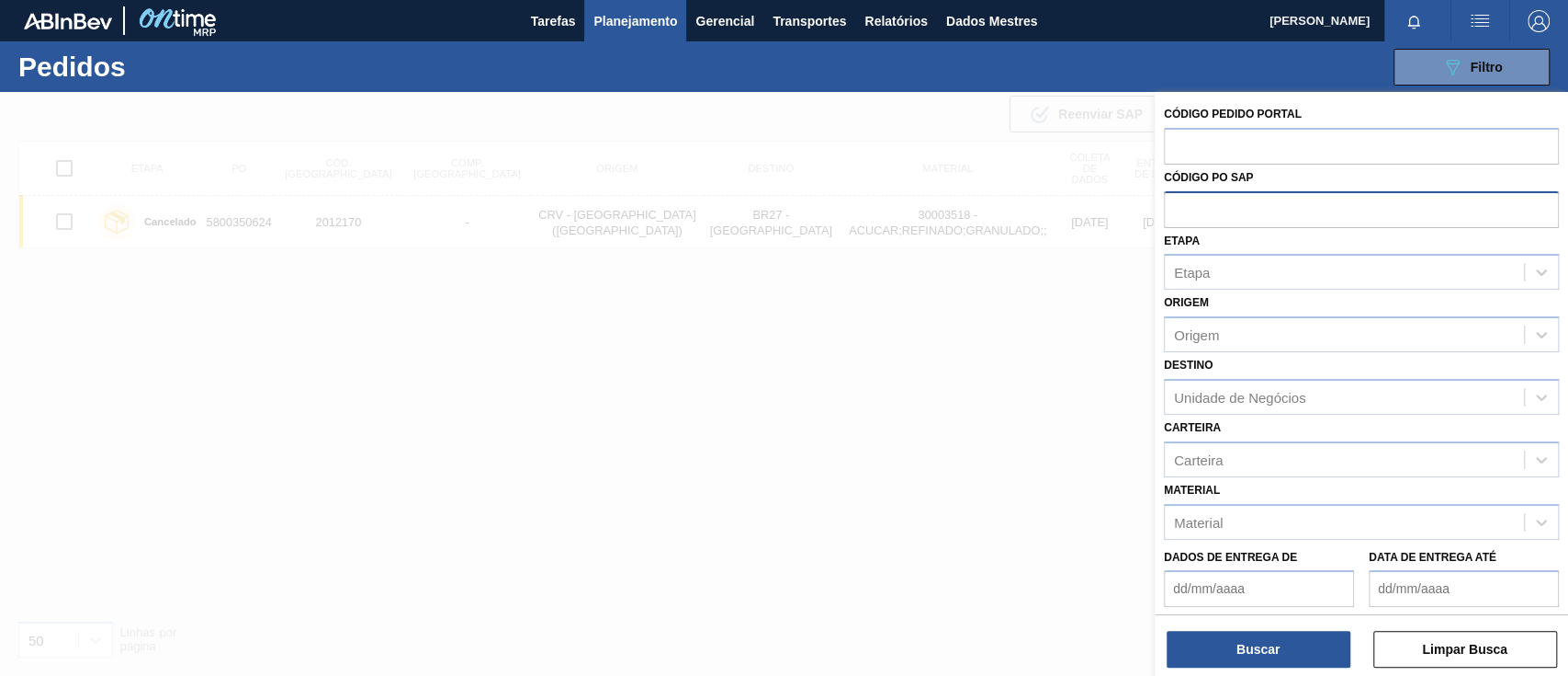
paste input "text"
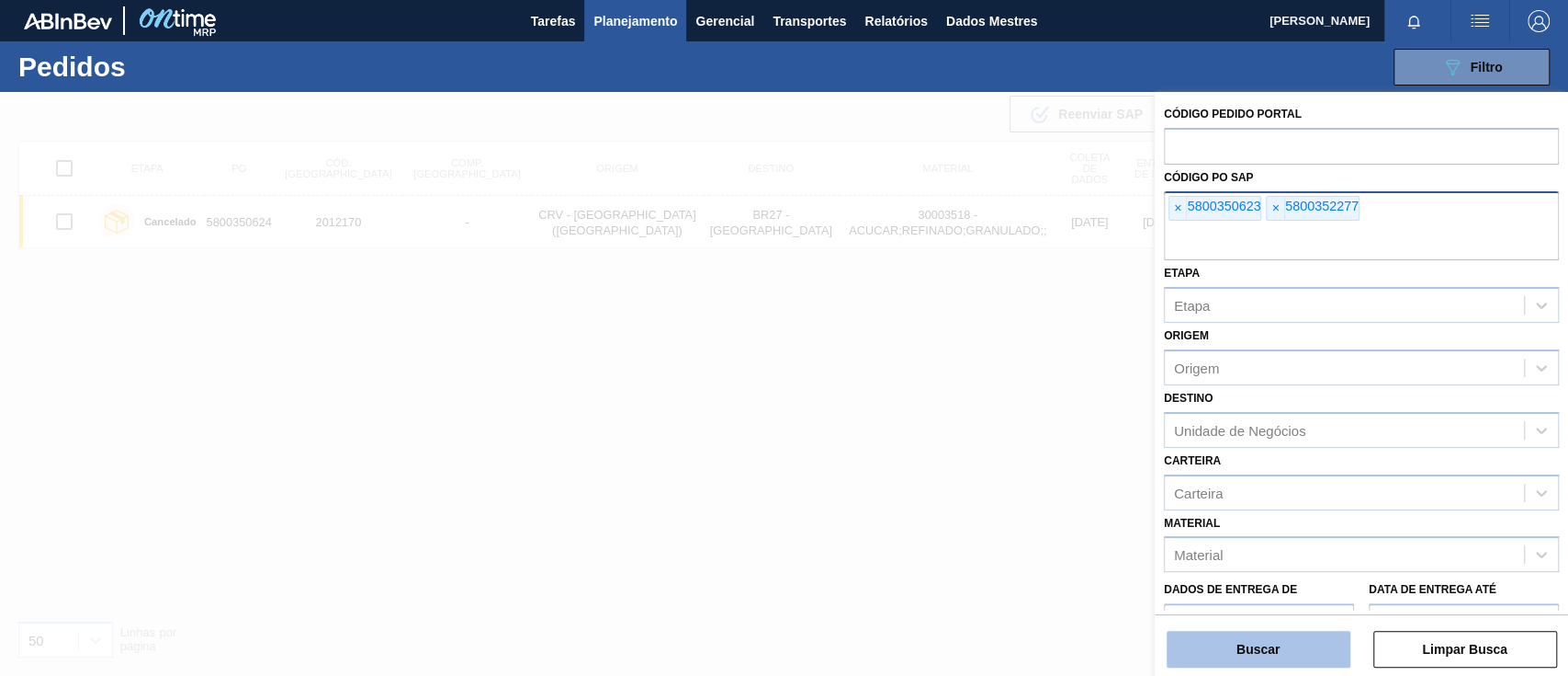
click at [1298, 645] on button "Buscar" at bounding box center [1258, 649] width 184 height 37
